Goal: Information Seeking & Learning: Learn about a topic

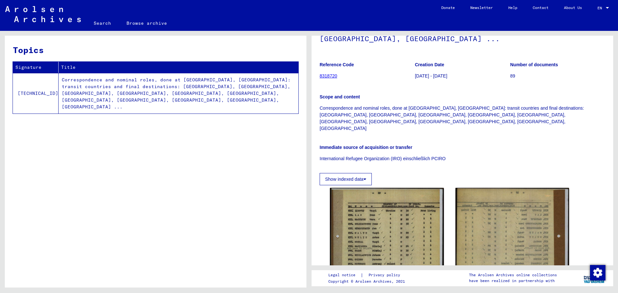
scroll to position [97, 0]
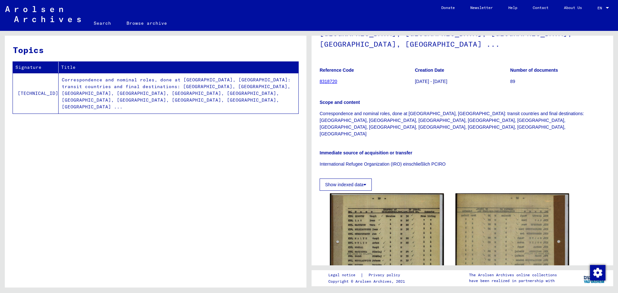
click at [349, 179] on button "Show indexed data" at bounding box center [346, 185] width 52 height 12
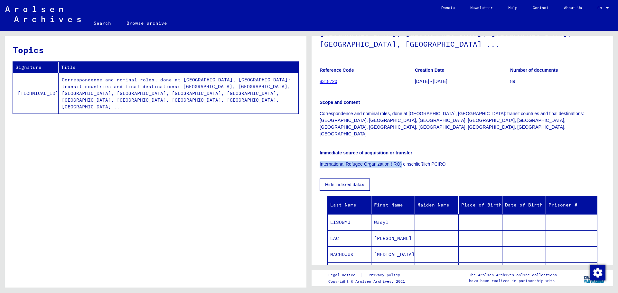
drag, startPoint x: 402, startPoint y: 129, endPoint x: 320, endPoint y: 128, distance: 81.4
copy p "International Refugee Organization (IRO)"
click at [326, 79] on link "8318720" at bounding box center [329, 81] width 18 height 5
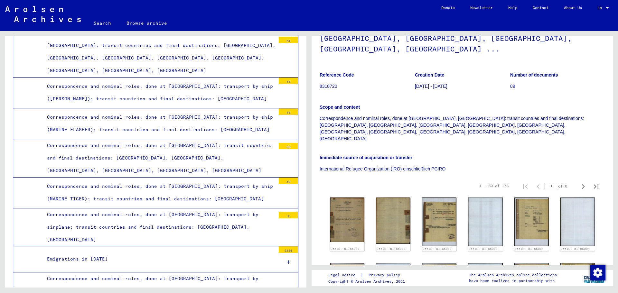
scroll to position [129, 0]
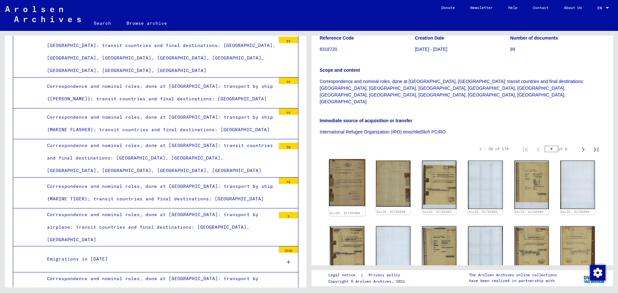
click at [348, 159] on img at bounding box center [347, 182] width 36 height 47
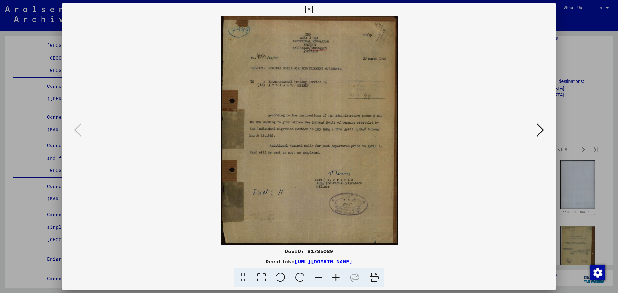
click at [543, 128] on icon at bounding box center [540, 129] width 8 height 15
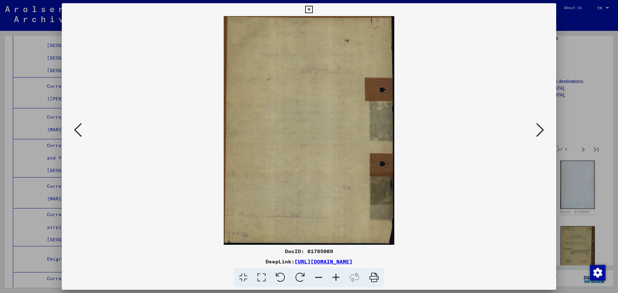
click at [571, 60] on div at bounding box center [309, 146] width 618 height 293
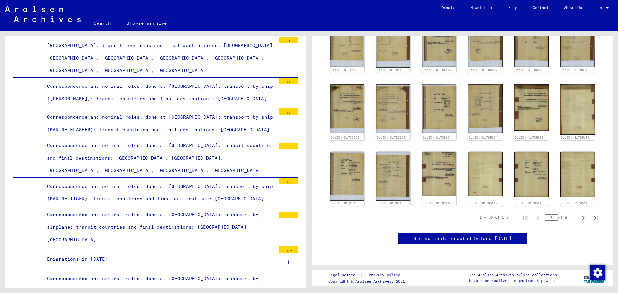
scroll to position [450, 0]
click at [579, 214] on icon "Next page" at bounding box center [583, 218] width 9 height 9
type input "*"
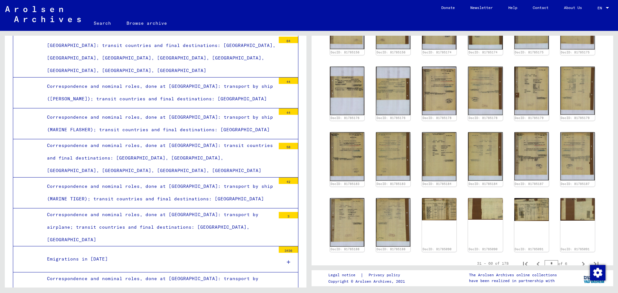
scroll to position [257, 0]
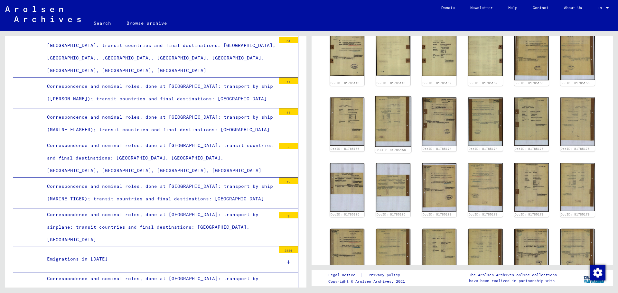
click at [395, 96] on img at bounding box center [393, 121] width 36 height 51
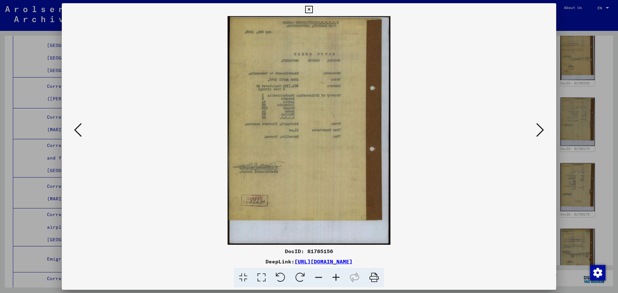
click at [540, 129] on icon at bounding box center [540, 129] width 8 height 15
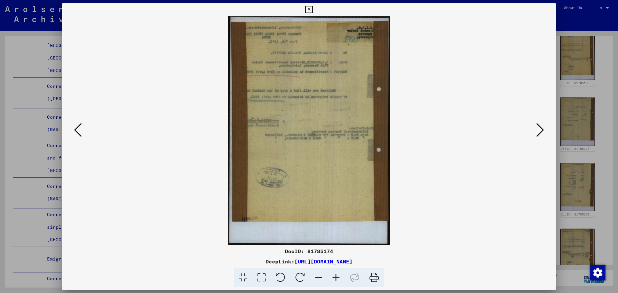
click at [540, 129] on icon at bounding box center [540, 129] width 8 height 15
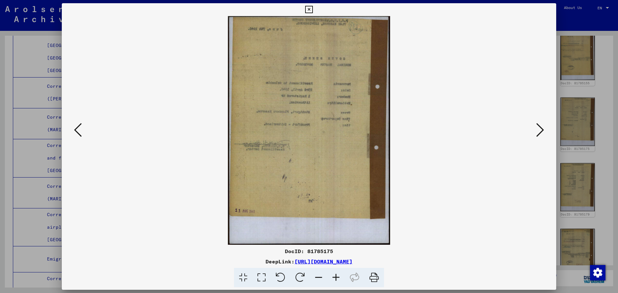
click at [540, 129] on icon at bounding box center [540, 129] width 8 height 15
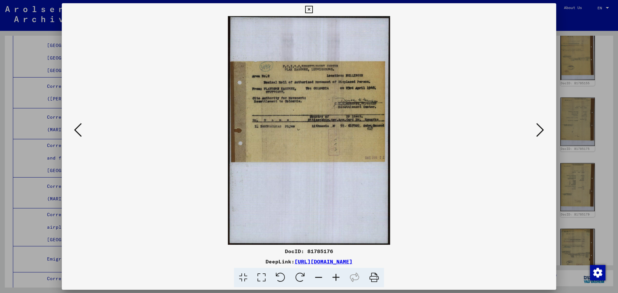
click at [540, 129] on icon at bounding box center [540, 129] width 8 height 15
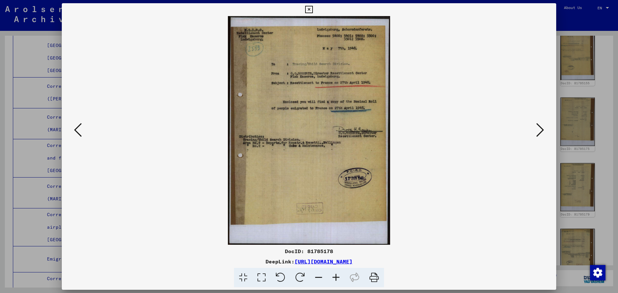
click at [540, 129] on icon at bounding box center [540, 129] width 8 height 15
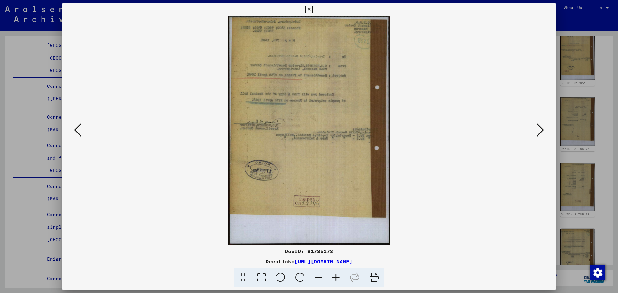
click at [540, 129] on icon at bounding box center [540, 129] width 8 height 15
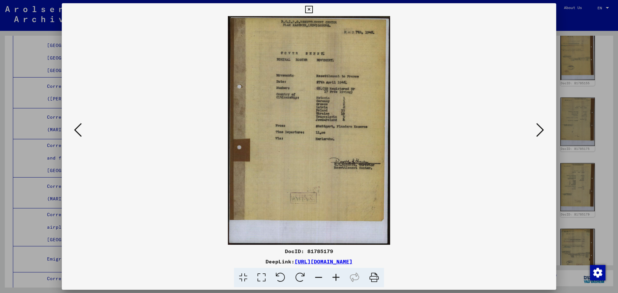
click at [540, 129] on icon at bounding box center [540, 129] width 8 height 15
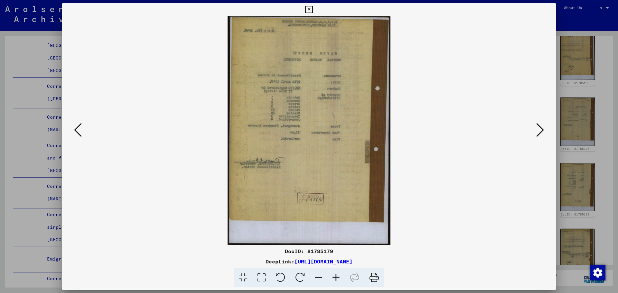
click at [540, 129] on icon at bounding box center [540, 129] width 8 height 15
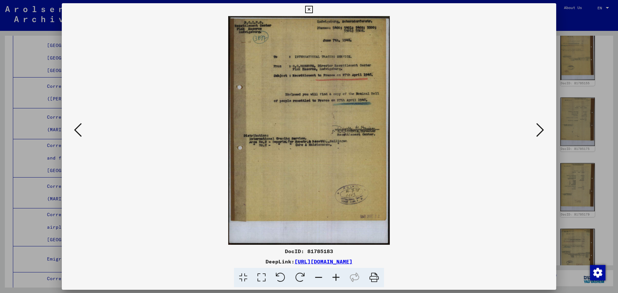
click at [540, 129] on icon at bounding box center [540, 129] width 8 height 15
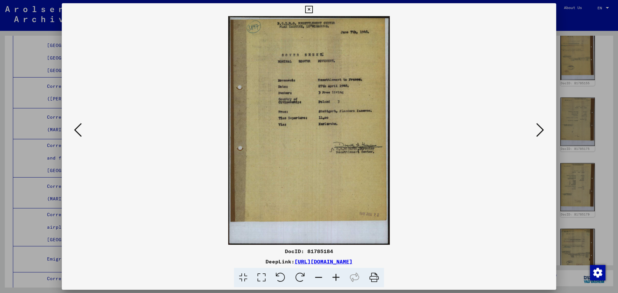
click at [540, 129] on icon at bounding box center [540, 129] width 8 height 15
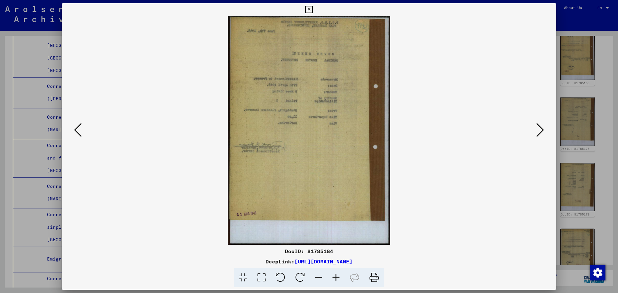
click at [540, 129] on icon at bounding box center [540, 129] width 8 height 15
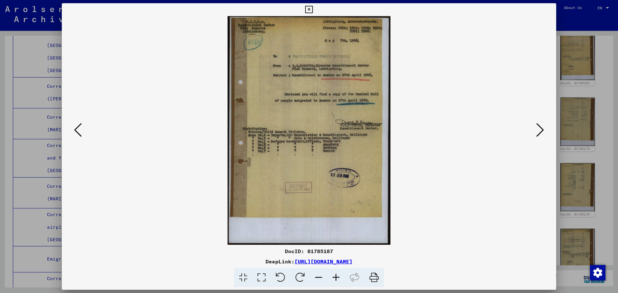
click at [540, 129] on icon at bounding box center [540, 129] width 8 height 15
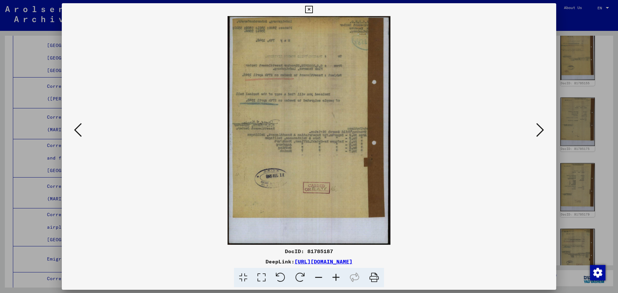
click at [540, 129] on icon at bounding box center [540, 129] width 8 height 15
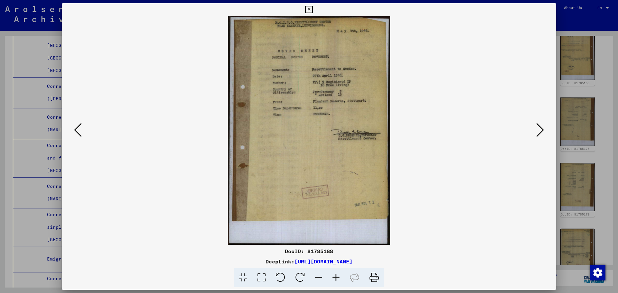
click at [540, 129] on icon at bounding box center [540, 129] width 8 height 15
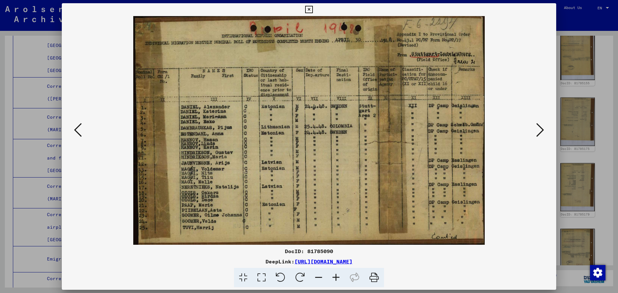
click at [540, 129] on icon at bounding box center [540, 129] width 8 height 15
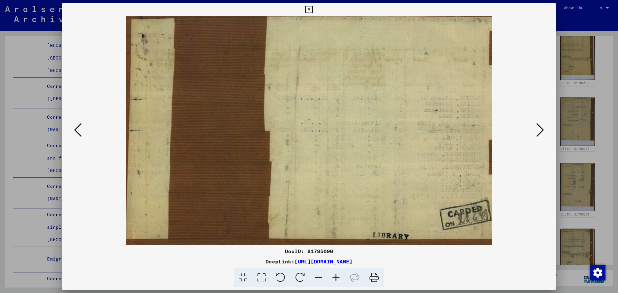
click at [540, 129] on icon at bounding box center [540, 129] width 8 height 15
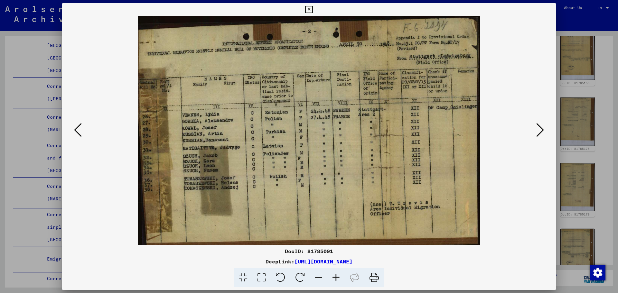
click at [540, 129] on icon at bounding box center [540, 129] width 8 height 15
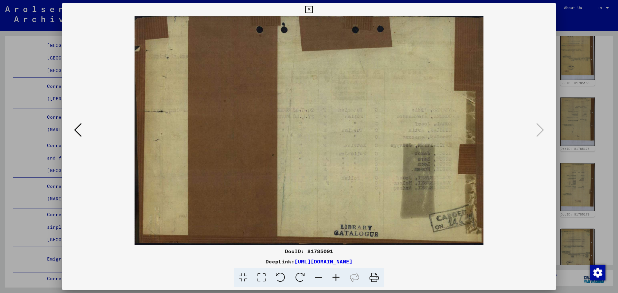
click at [606, 79] on div at bounding box center [309, 146] width 618 height 293
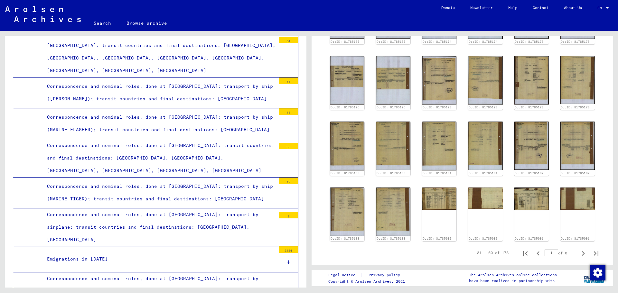
scroll to position [386, 0]
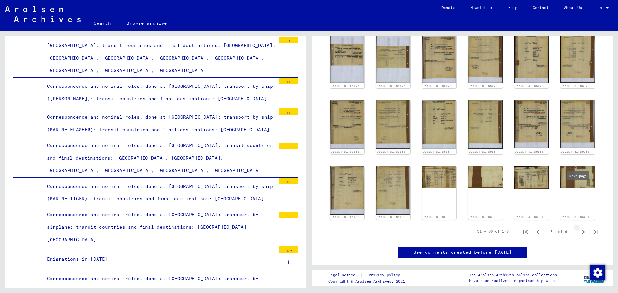
click at [579, 227] on icon "Next page" at bounding box center [583, 231] width 9 height 9
type input "*"
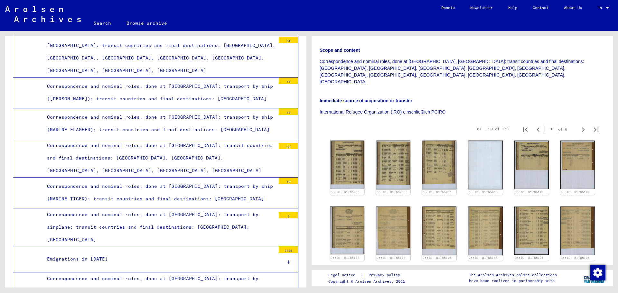
scroll to position [129, 0]
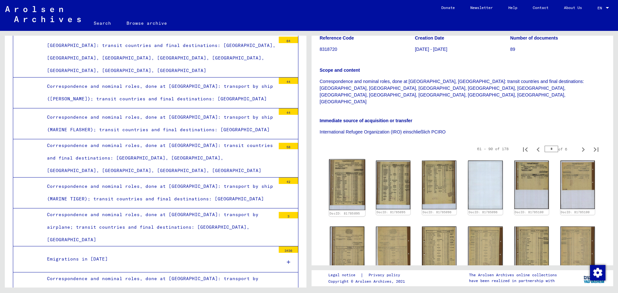
click at [351, 159] on img at bounding box center [347, 184] width 36 height 51
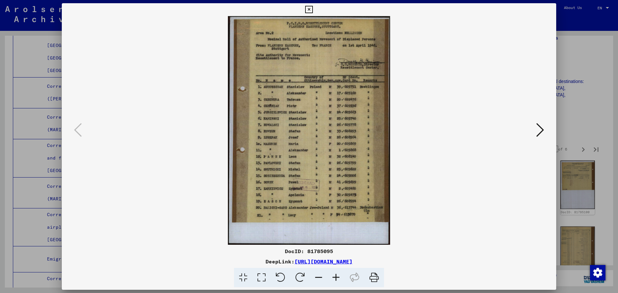
click at [540, 128] on icon at bounding box center [540, 129] width 8 height 15
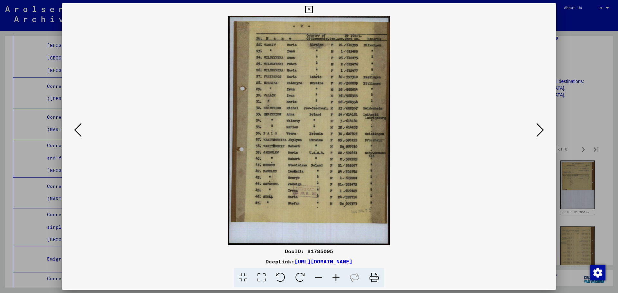
click at [540, 128] on icon at bounding box center [540, 129] width 8 height 15
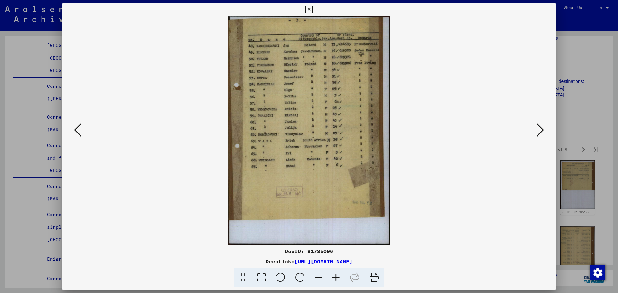
click at [540, 128] on icon at bounding box center [540, 129] width 8 height 15
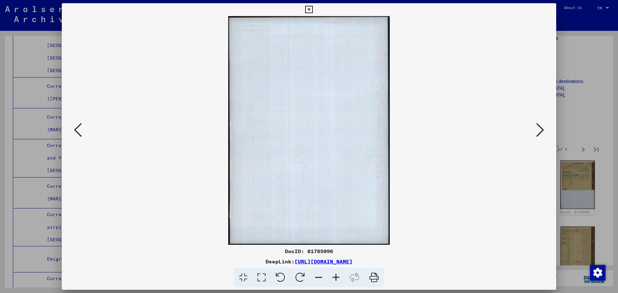
click at [540, 128] on icon at bounding box center [540, 129] width 8 height 15
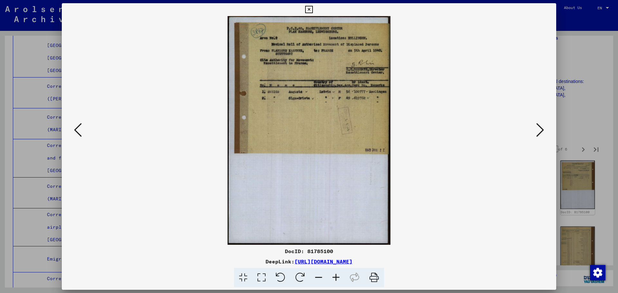
click at [540, 128] on icon at bounding box center [540, 129] width 8 height 15
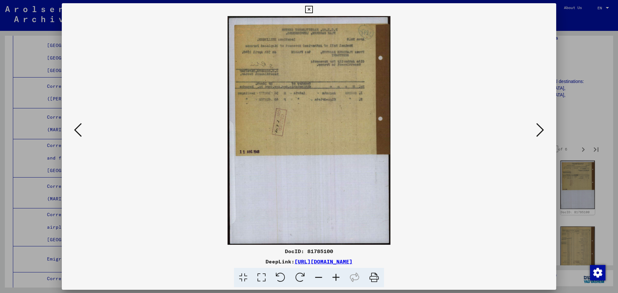
click at [540, 128] on icon at bounding box center [540, 129] width 8 height 15
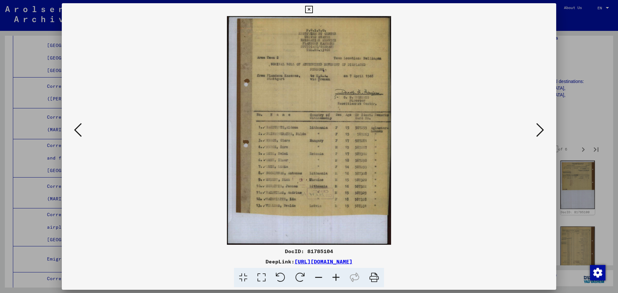
click at [540, 128] on icon at bounding box center [540, 129] width 8 height 15
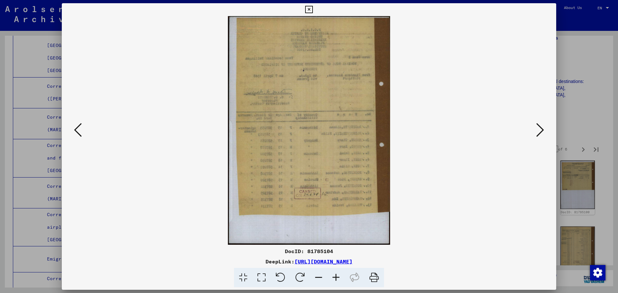
click at [540, 128] on icon at bounding box center [540, 129] width 8 height 15
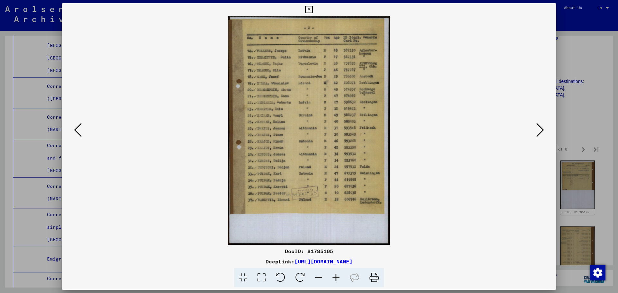
click at [540, 128] on icon at bounding box center [540, 129] width 8 height 15
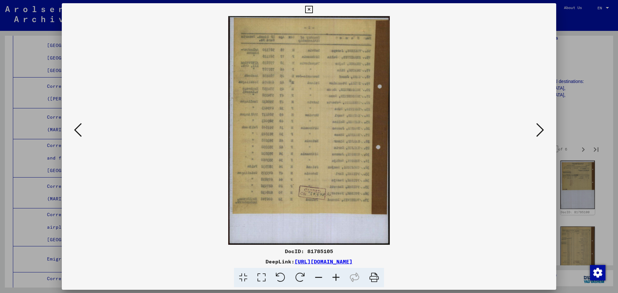
click at [540, 128] on icon at bounding box center [540, 129] width 8 height 15
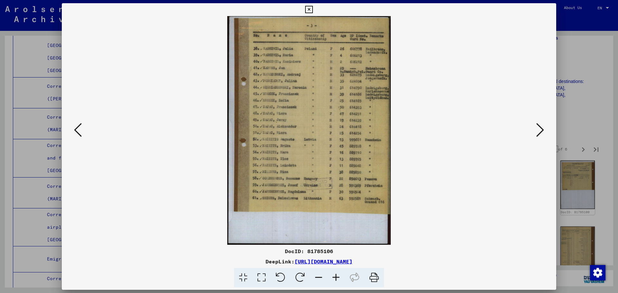
click at [540, 128] on icon at bounding box center [540, 129] width 8 height 15
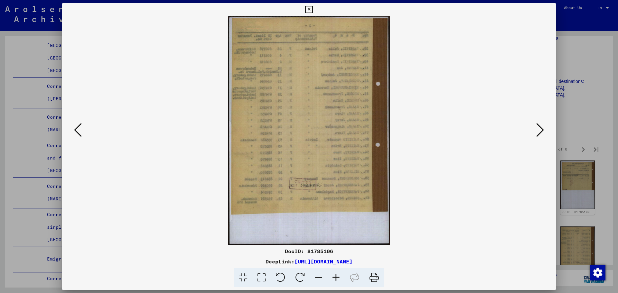
click at [540, 128] on icon at bounding box center [540, 129] width 8 height 15
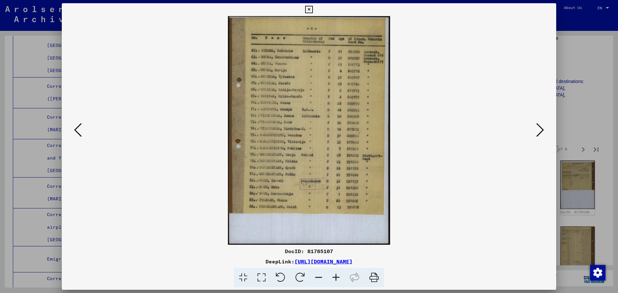
click at [540, 128] on icon at bounding box center [540, 129] width 8 height 15
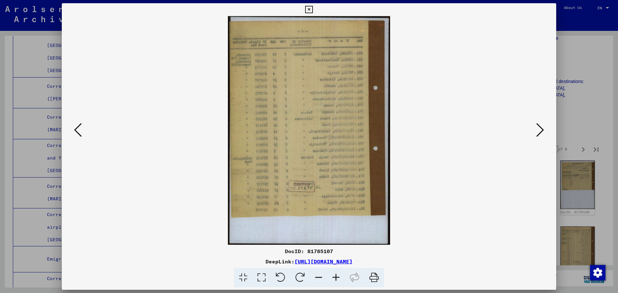
click at [540, 128] on icon at bounding box center [540, 129] width 8 height 15
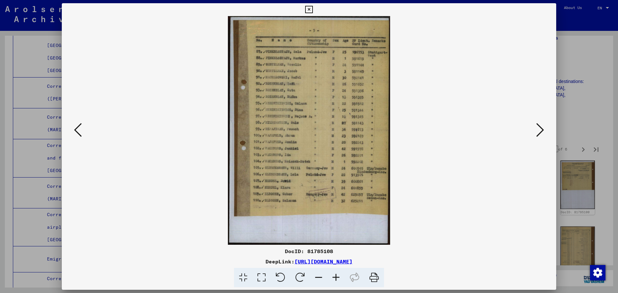
click at [540, 128] on icon at bounding box center [540, 129] width 8 height 15
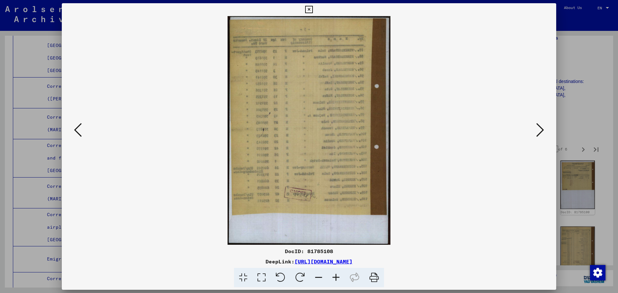
click at [540, 128] on icon at bounding box center [540, 129] width 8 height 15
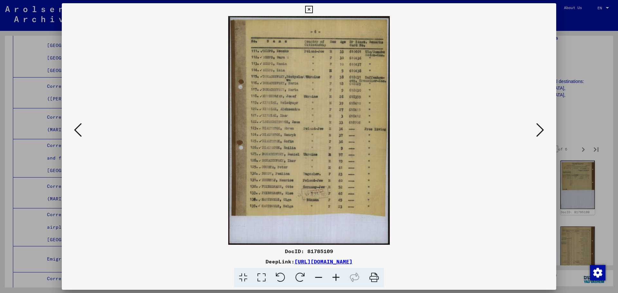
click at [540, 128] on icon at bounding box center [540, 129] width 8 height 15
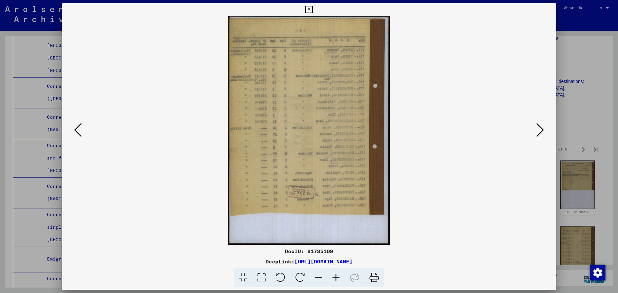
click at [540, 128] on icon at bounding box center [540, 129] width 8 height 15
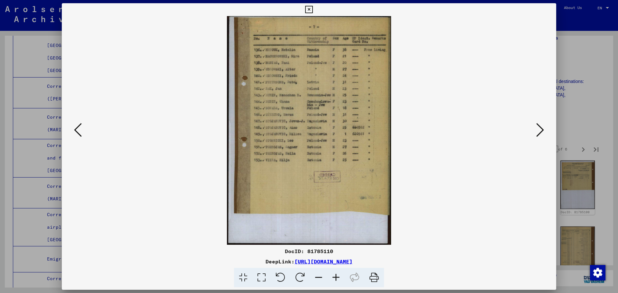
click at [540, 128] on icon at bounding box center [540, 129] width 8 height 15
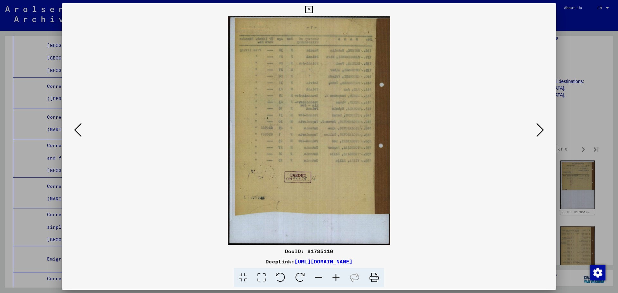
click at [540, 128] on icon at bounding box center [540, 129] width 8 height 15
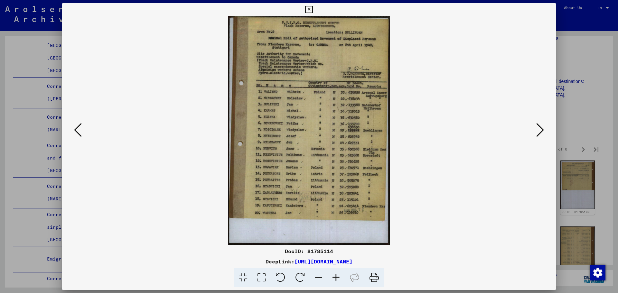
click at [540, 128] on icon at bounding box center [540, 129] width 8 height 15
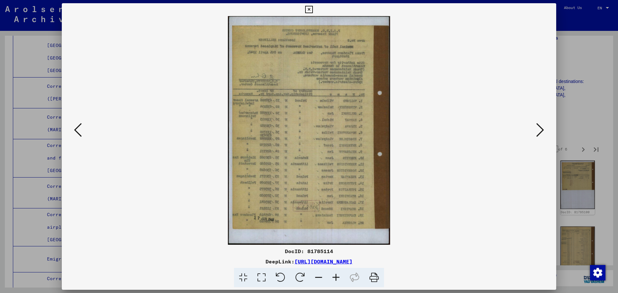
click at [540, 128] on icon at bounding box center [540, 129] width 8 height 15
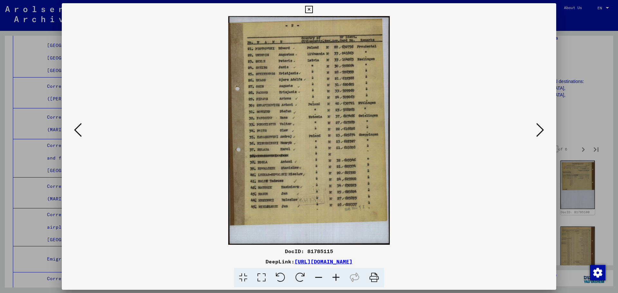
click at [540, 128] on icon at bounding box center [540, 129] width 8 height 15
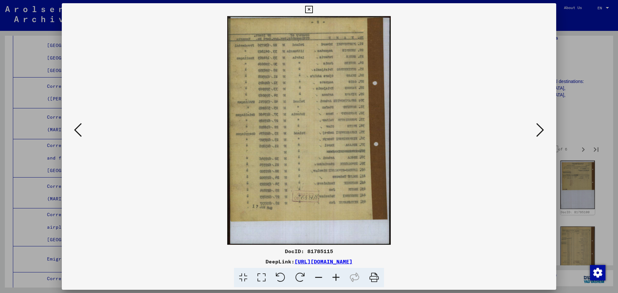
click at [540, 128] on icon at bounding box center [540, 129] width 8 height 15
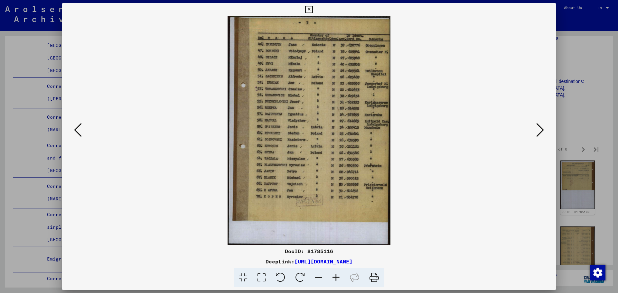
click at [540, 128] on icon at bounding box center [540, 129] width 8 height 15
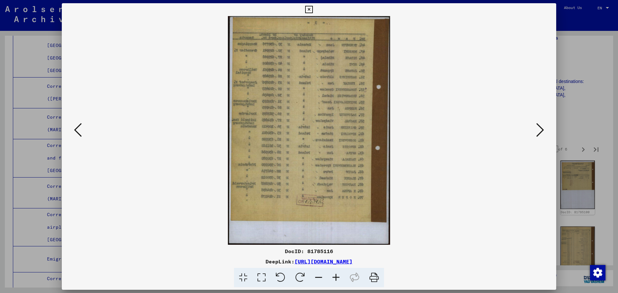
click at [540, 128] on icon at bounding box center [540, 129] width 8 height 15
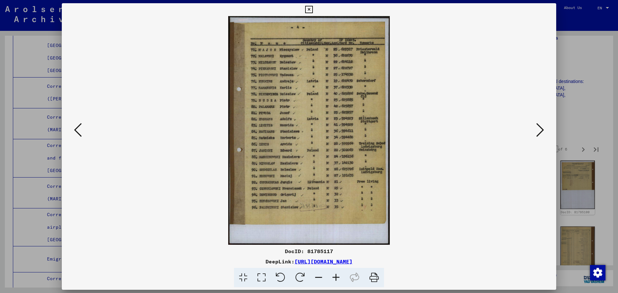
click at [540, 128] on icon at bounding box center [540, 129] width 8 height 15
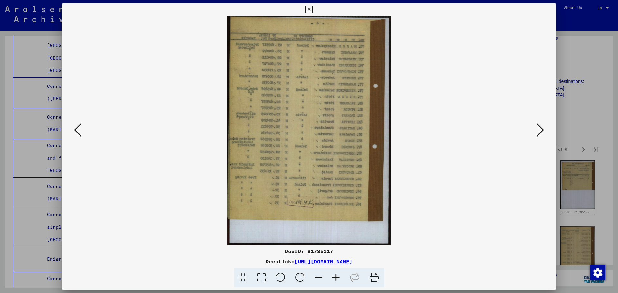
click at [540, 128] on icon at bounding box center [540, 129] width 8 height 15
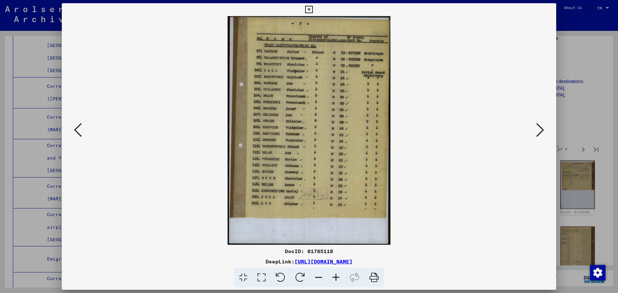
click at [540, 128] on icon at bounding box center [540, 129] width 8 height 15
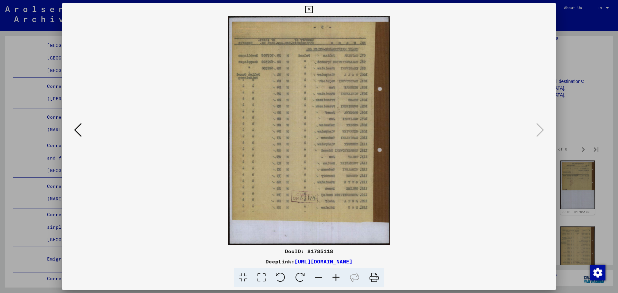
click at [578, 88] on div at bounding box center [309, 146] width 618 height 293
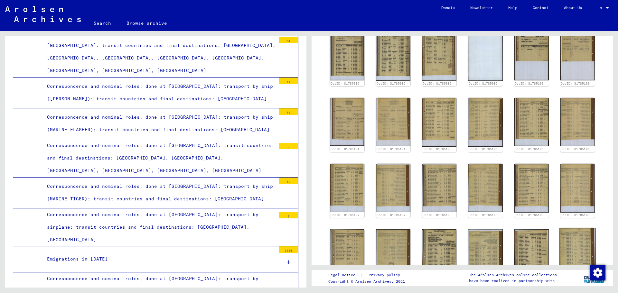
scroll to position [386, 0]
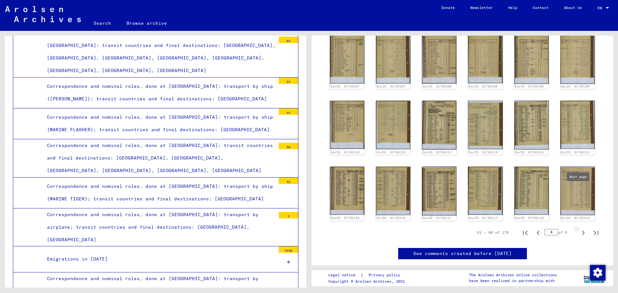
click at [582, 231] on icon "Next page" at bounding box center [583, 233] width 3 height 5
type input "*"
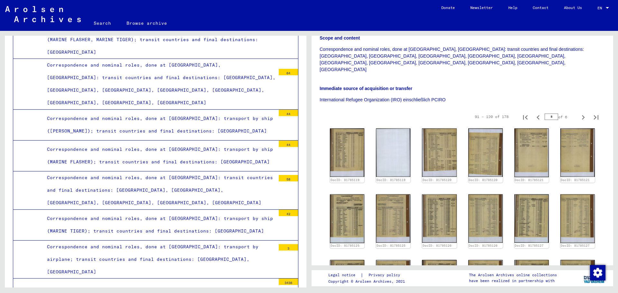
scroll to position [1146, 0]
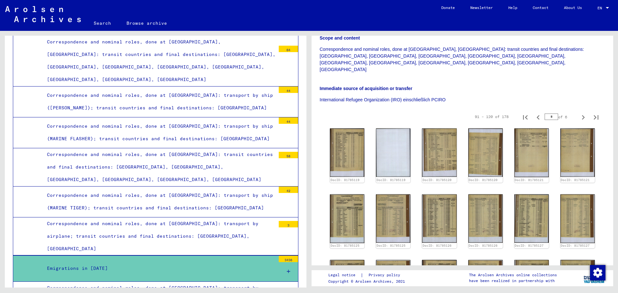
scroll to position [1210, 0]
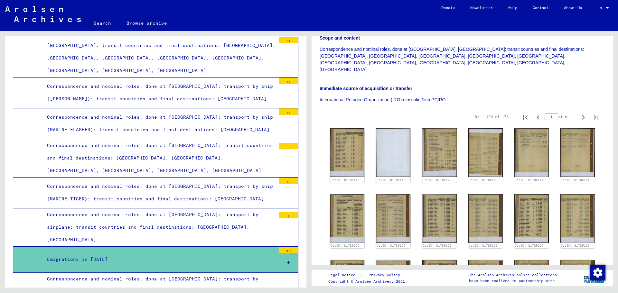
click at [138, 253] on div "Emigrations in [DATE]" at bounding box center [158, 259] width 233 height 13
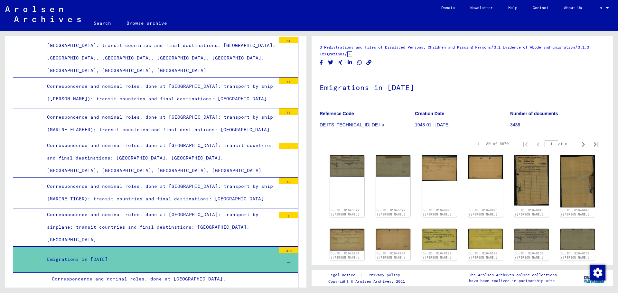
click at [138, 253] on div "Emigrations in [DATE]" at bounding box center [158, 259] width 233 height 13
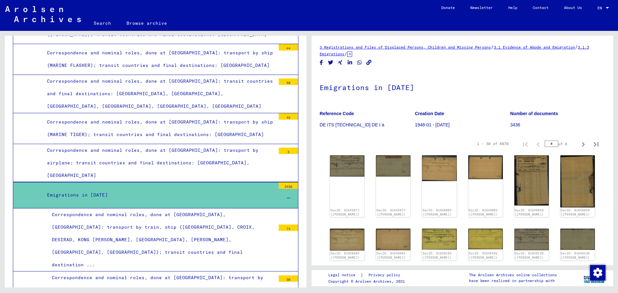
scroll to position [1210, 0]
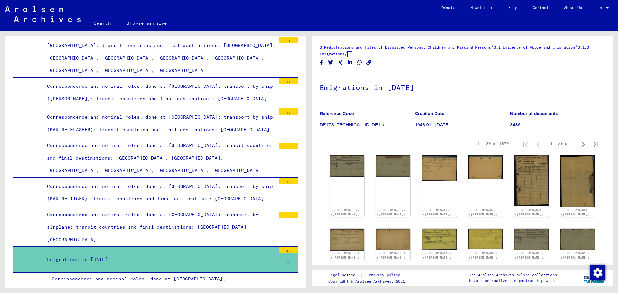
click at [172, 253] on div "Emigrations in [DATE]" at bounding box center [158, 259] width 233 height 13
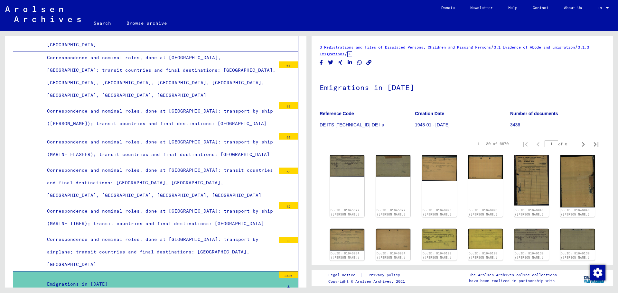
scroll to position [1178, 0]
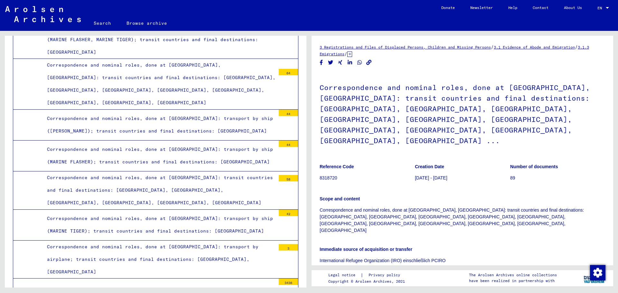
click at [54, 16] on img at bounding box center [43, 14] width 76 height 16
